Goal: Task Accomplishment & Management: Use online tool/utility

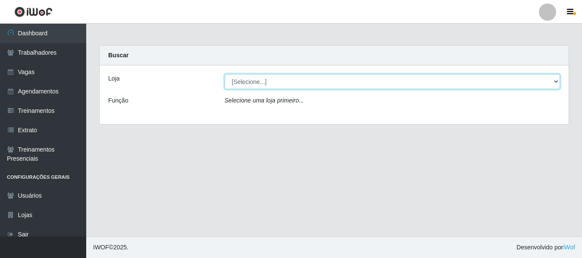
click at [276, 83] on select "[Selecione...] Supermercado São José Rangel" at bounding box center [393, 81] width 336 height 15
select select "183"
click at [225, 74] on select "[Selecione...] Supermercado São José Rangel" at bounding box center [393, 81] width 336 height 15
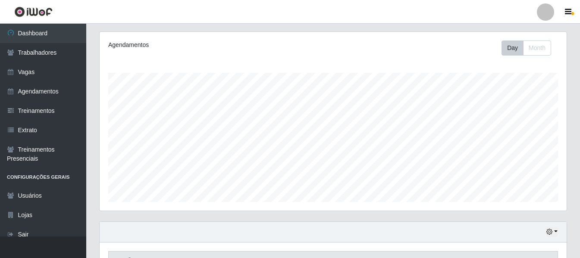
scroll to position [269, 0]
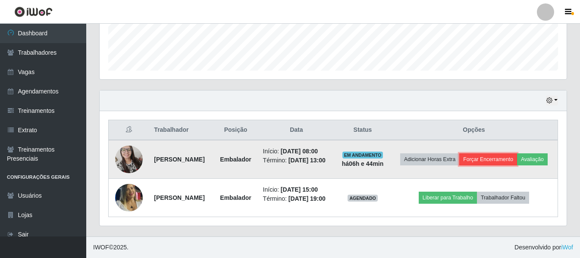
click at [508, 154] on button "Forçar Encerramento" at bounding box center [489, 160] width 58 height 12
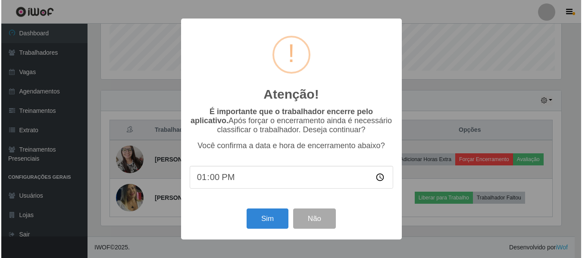
scroll to position [179, 463]
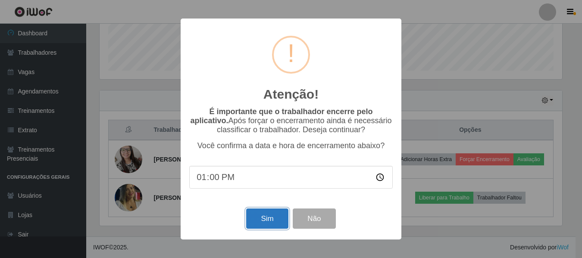
click at [266, 224] on button "Sim" at bounding box center [267, 219] width 42 height 20
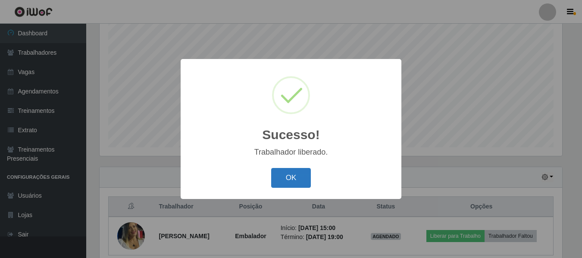
click at [287, 175] on button "OK" at bounding box center [291, 178] width 40 height 20
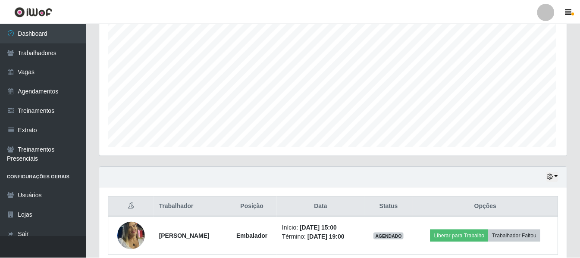
scroll to position [179, 467]
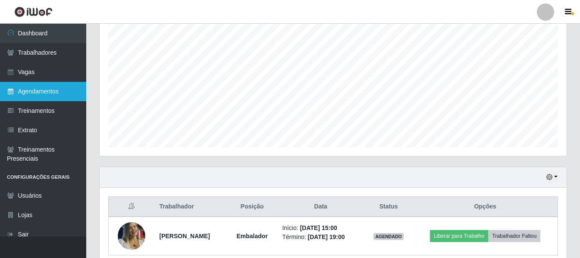
click at [33, 95] on link "Agendamentos" at bounding box center [43, 91] width 86 height 19
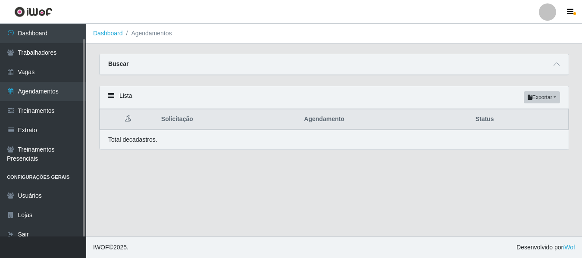
scroll to position [8, 0]
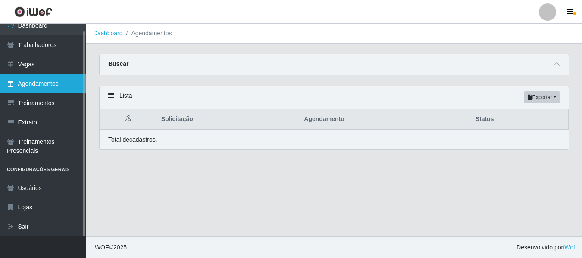
click at [33, 88] on link "Agendamentos" at bounding box center [43, 83] width 86 height 19
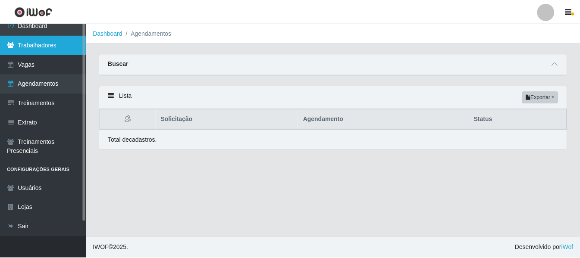
scroll to position [0, 0]
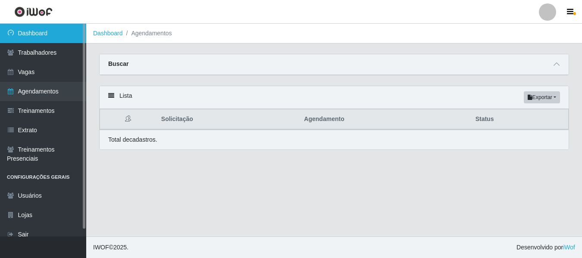
click at [29, 34] on link "Dashboard" at bounding box center [43, 33] width 86 height 19
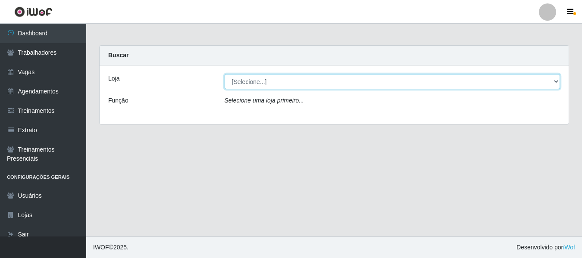
click at [264, 83] on select "[Selecione...] Supermercado São José Rangel" at bounding box center [393, 81] width 336 height 15
select select "183"
click at [225, 74] on select "[Selecione...] Supermercado São José Rangel" at bounding box center [393, 81] width 336 height 15
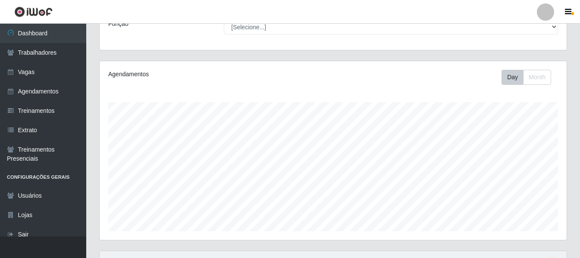
scroll to position [199, 0]
